Goal: Navigation & Orientation: Find specific page/section

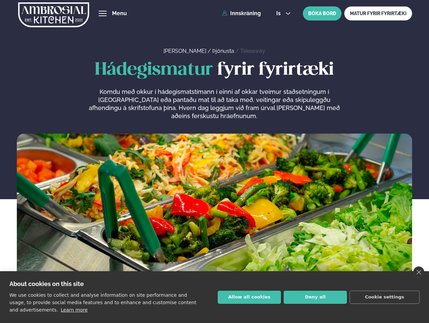
click at [419, 272] on link "close" at bounding box center [418, 272] width 11 height 11
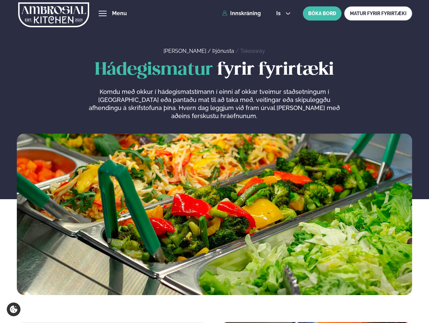
click at [103, 13] on span "hamburger" at bounding box center [103, 13] width 6 height 6
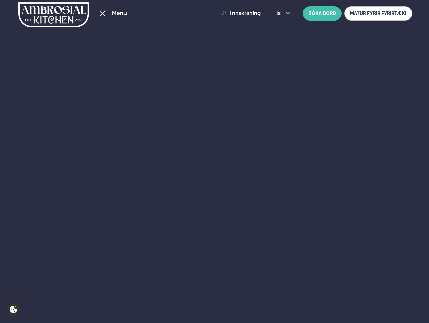
click at [283, 13] on span "is" at bounding box center [279, 13] width 6 height 5
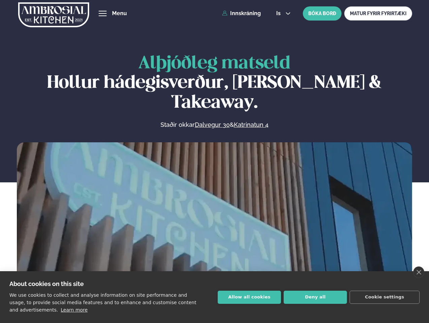
click at [419, 272] on link "close" at bounding box center [418, 272] width 11 height 11
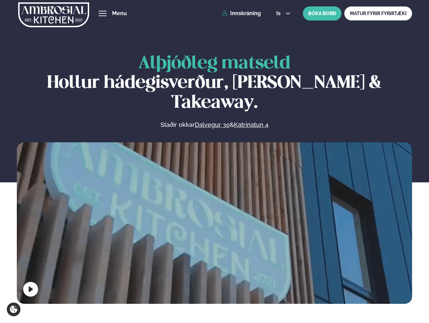
click at [103, 13] on span "hamburger" at bounding box center [103, 13] width 6 height 6
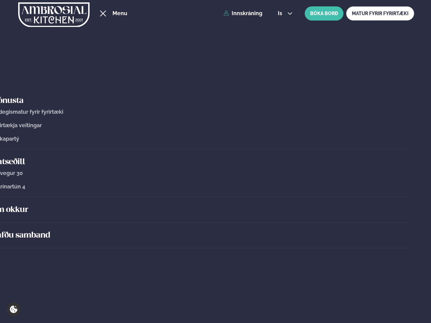
click at [283, 13] on span "is" at bounding box center [281, 13] width 6 height 5
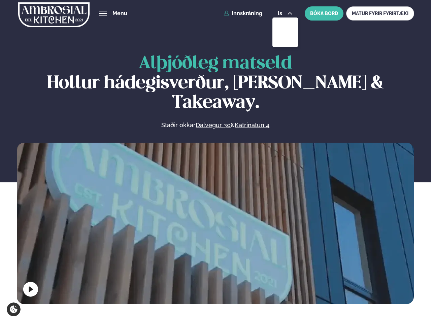
click at [214, 221] on video at bounding box center [215, 242] width 397 height 199
